Goal: Find specific page/section: Find specific page/section

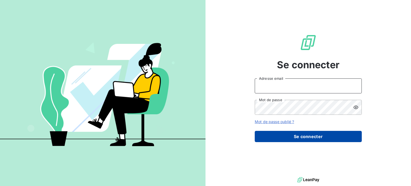
type input "[PERSON_NAME][EMAIL_ADDRESS][DOMAIN_NAME]"
click at [293, 135] on button "Se connecter" at bounding box center [308, 136] width 107 height 11
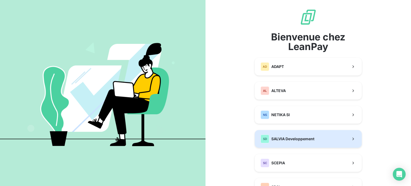
click at [285, 139] on span "SALVIA Developpement" at bounding box center [292, 138] width 43 height 5
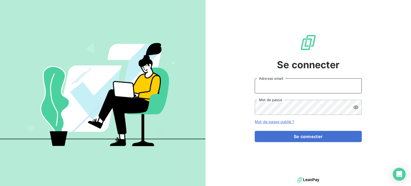
type input "[PERSON_NAME][EMAIL_ADDRESS][DOMAIN_NAME]"
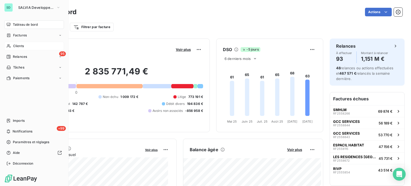
click at [24, 48] on div "Clients" at bounding box center [34, 46] width 60 height 9
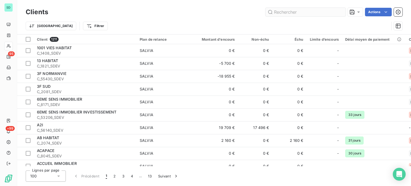
click at [294, 13] on input "text" at bounding box center [305, 12] width 80 height 9
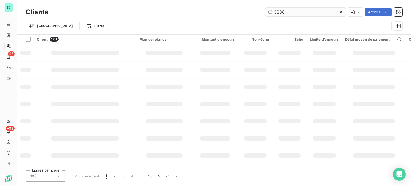
type input "3386"
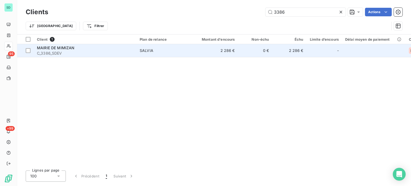
click at [174, 53] on span "SALVIA" at bounding box center [164, 50] width 49 height 5
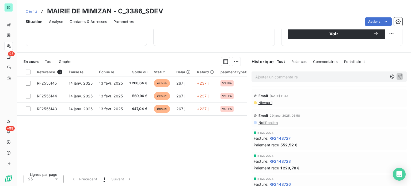
scroll to position [27, 0]
